Goal: Information Seeking & Learning: Learn about a topic

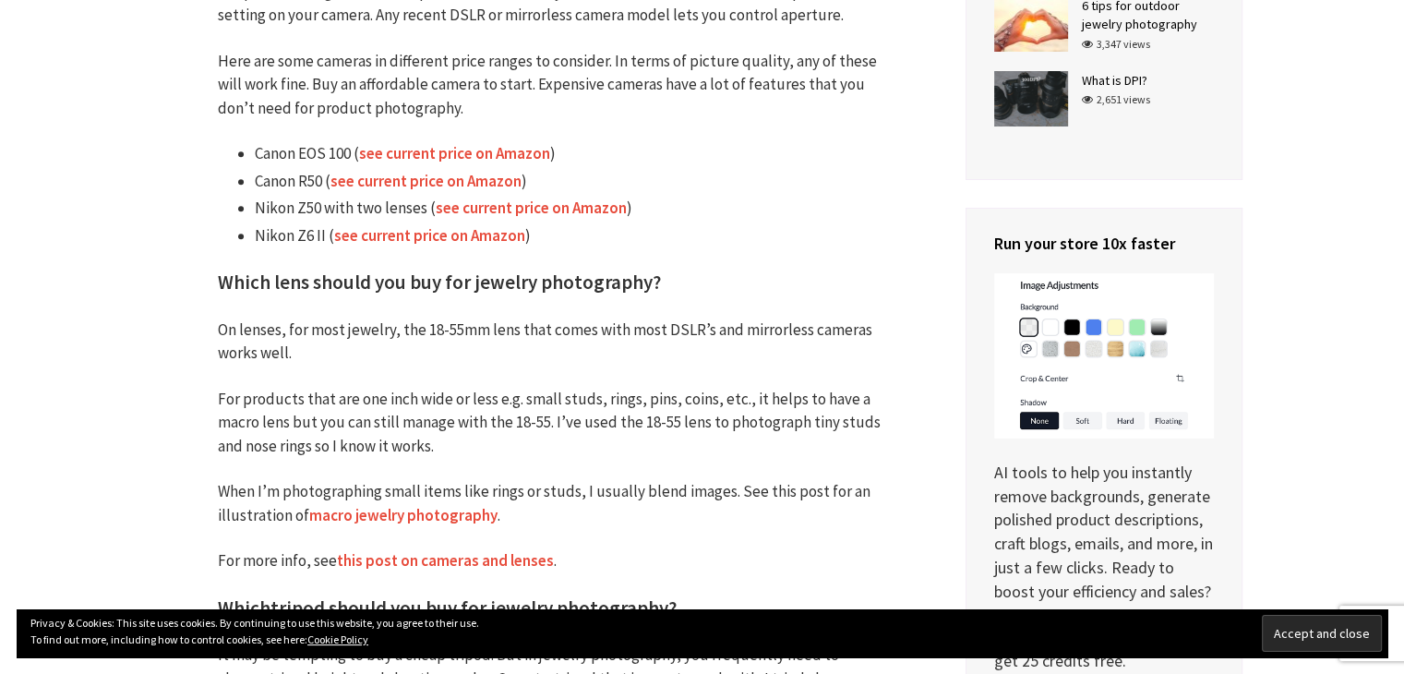
scroll to position [1627, 0]
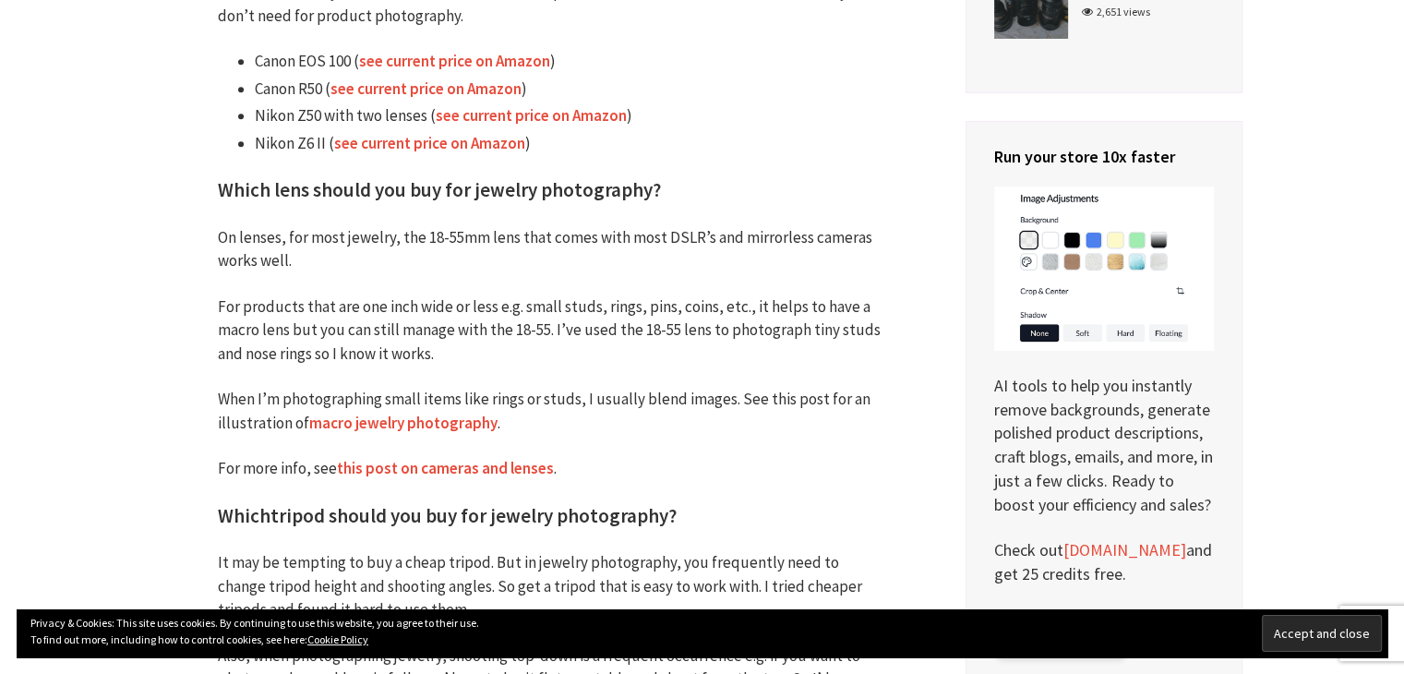
click at [369, 465] on link "this post on cameras and lenses" at bounding box center [445, 468] width 217 height 21
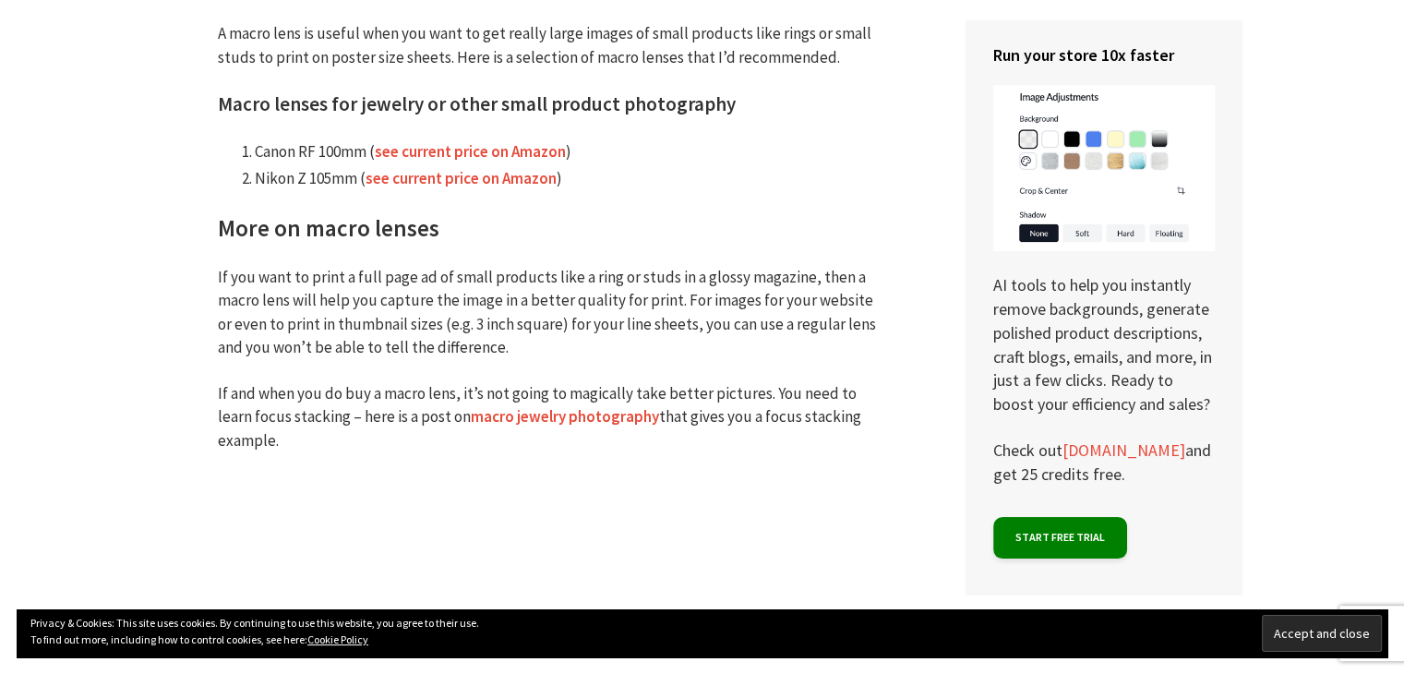
scroll to position [4246, 0]
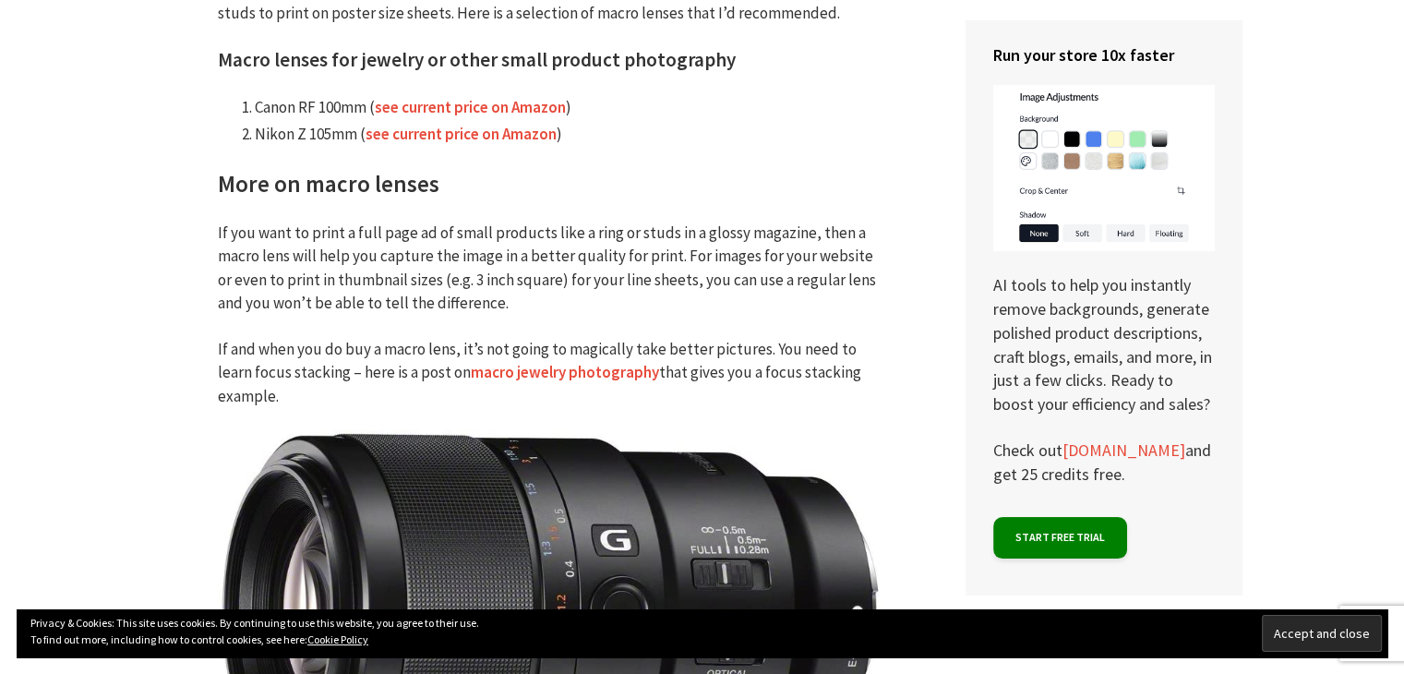
click at [498, 375] on link "macro jewelry photography" at bounding box center [565, 372] width 188 height 21
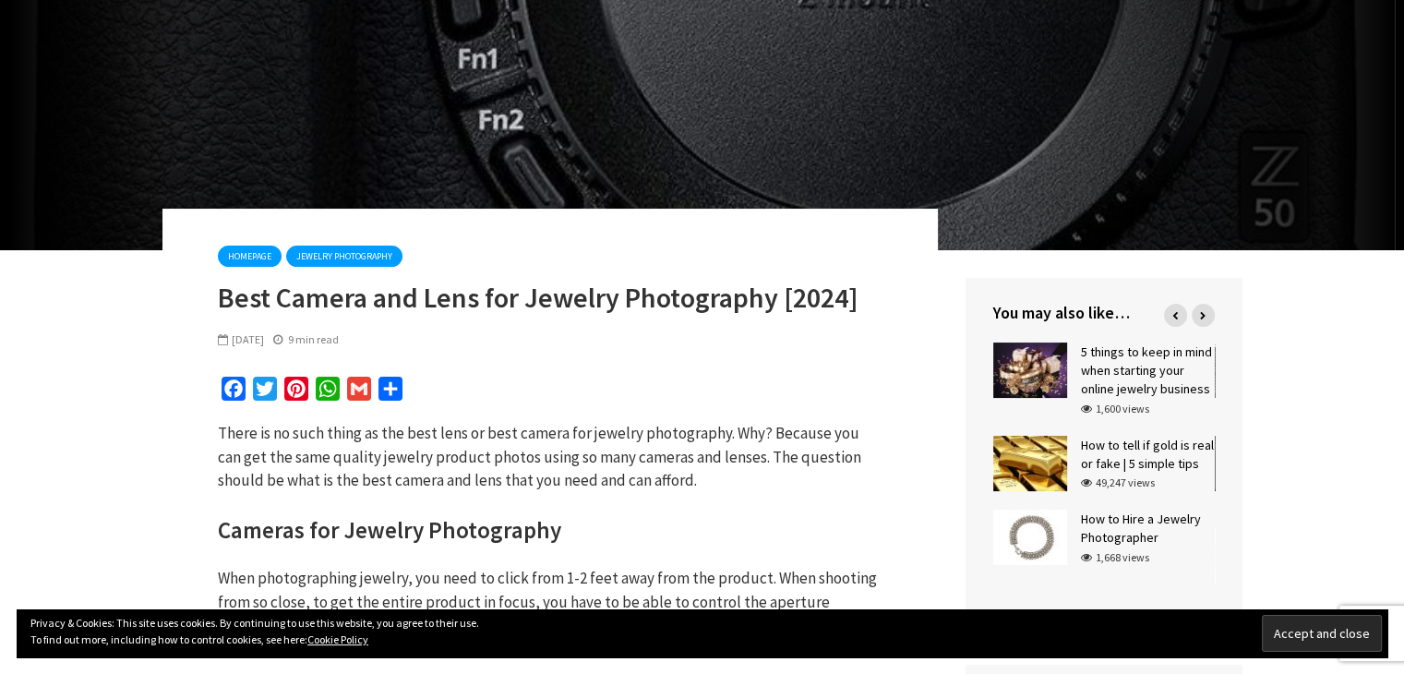
scroll to position [0, 0]
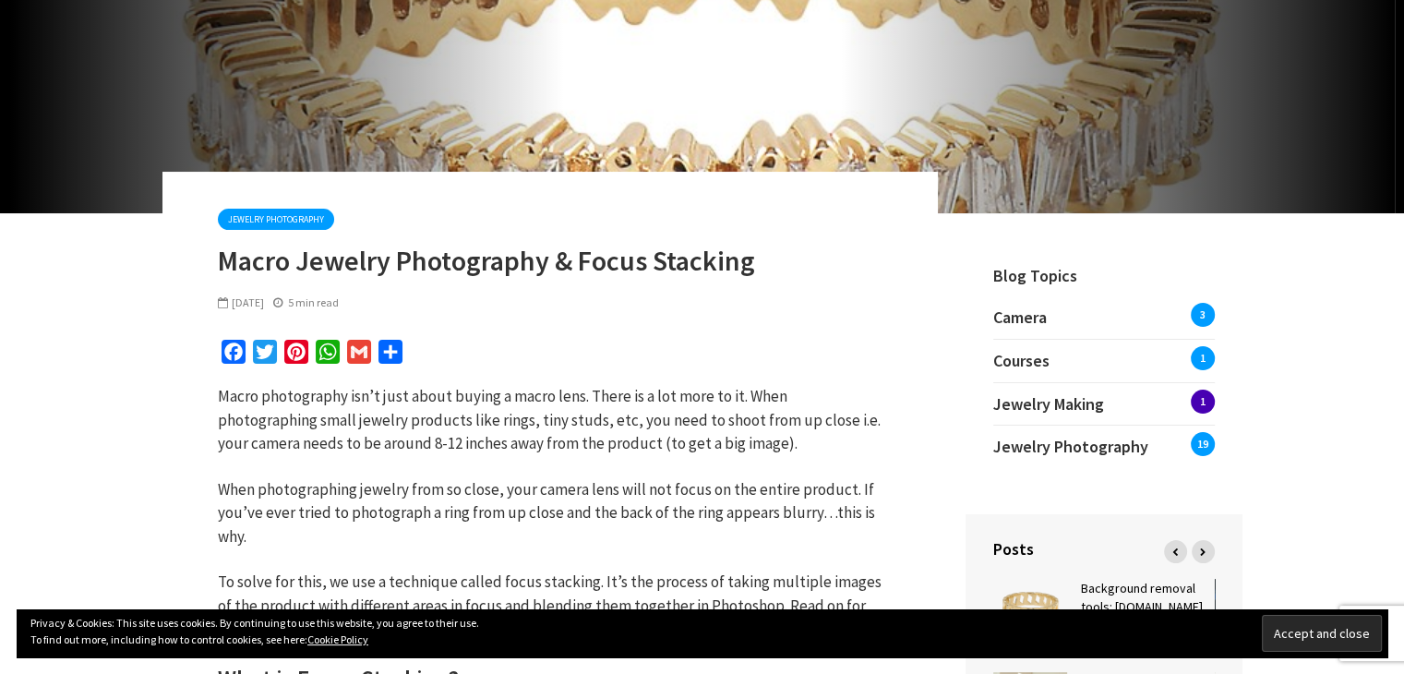
scroll to position [185, 0]
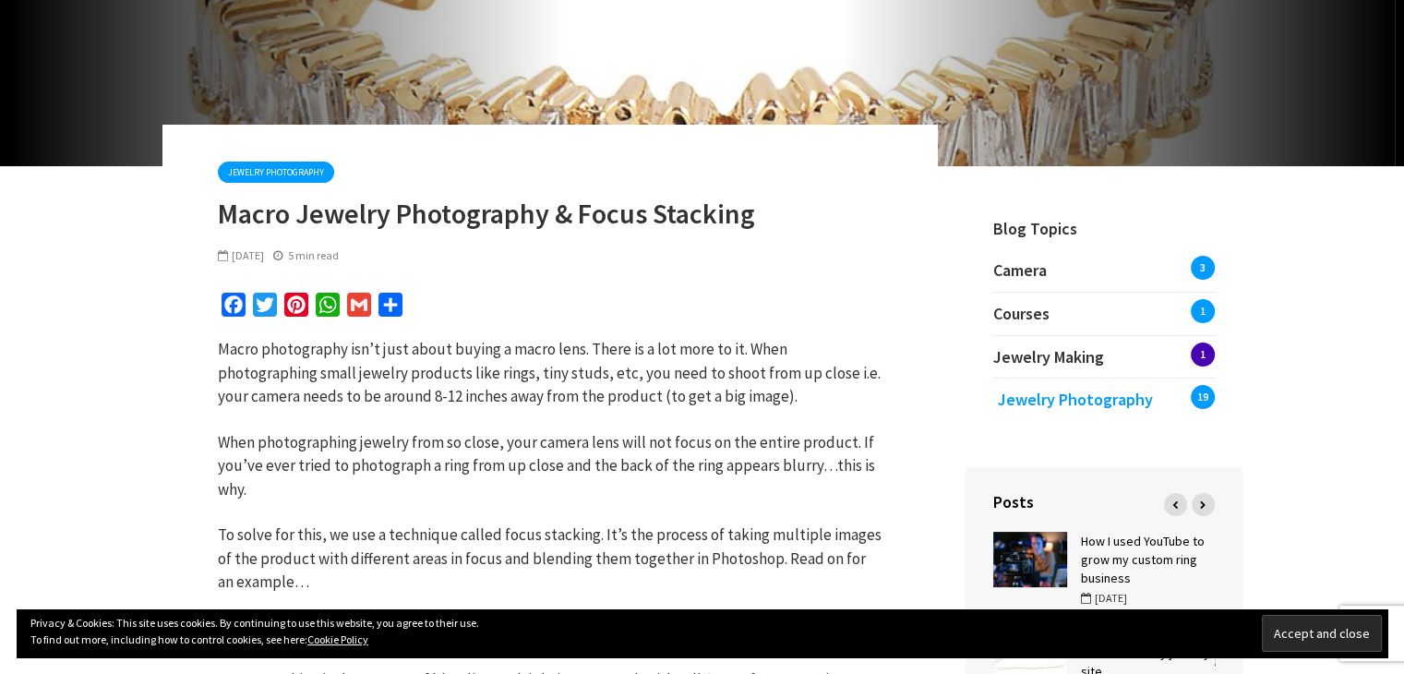
click at [1012, 398] on span "Jewelry Photography" at bounding box center [1075, 399] width 155 height 21
